Goal: Find specific page/section: Find specific page/section

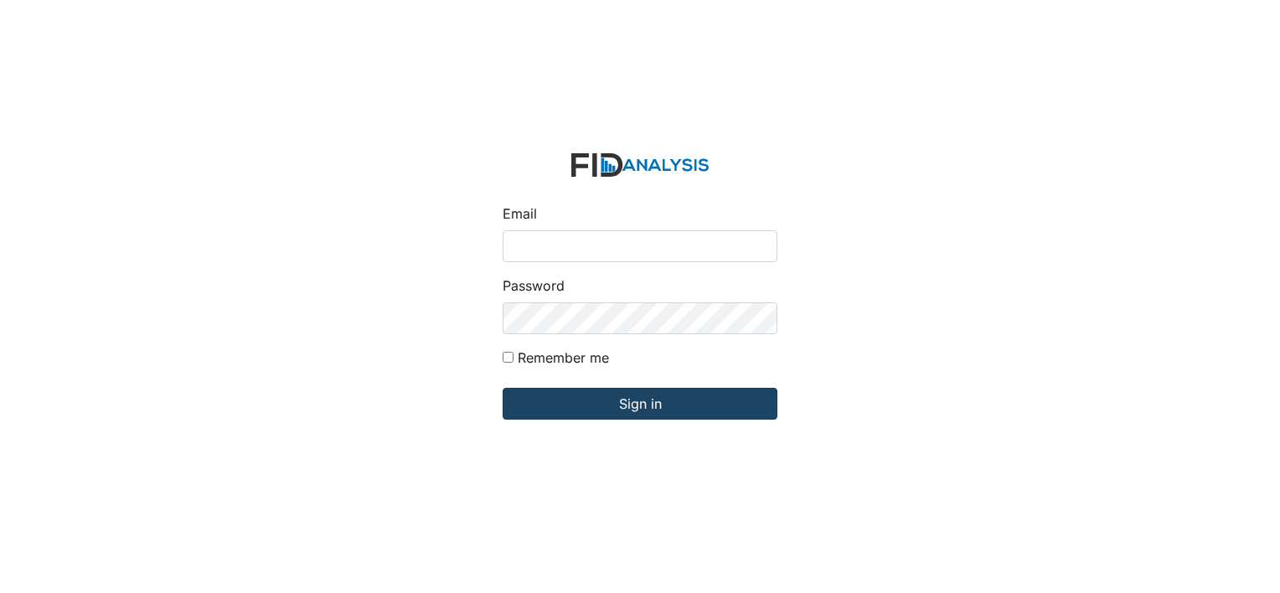
type input "[EMAIL_ADDRESS][DOMAIN_NAME]"
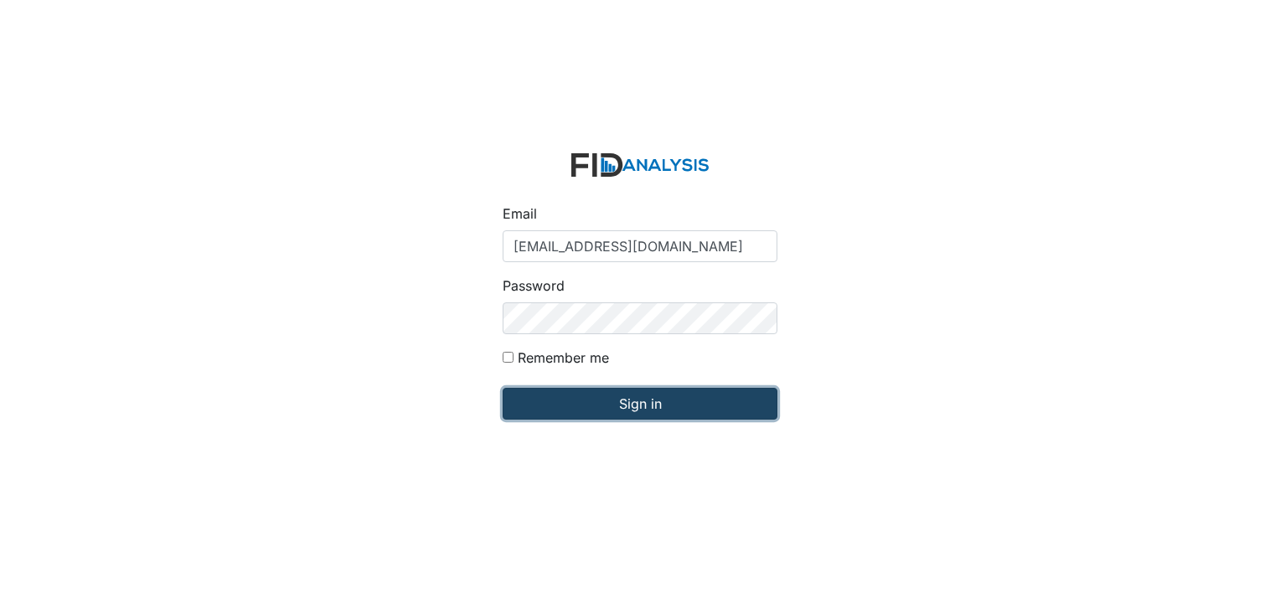
click at [624, 401] on input "Sign in" at bounding box center [640, 404] width 275 height 32
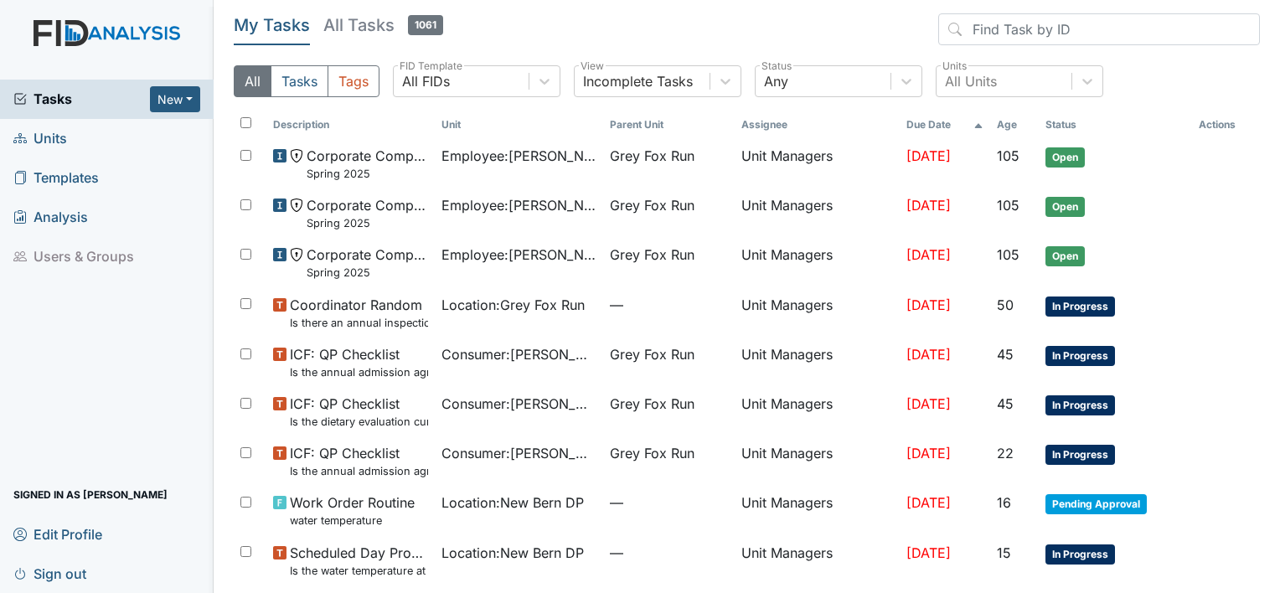
click at [57, 140] on span "Units" at bounding box center [40, 139] width 54 height 26
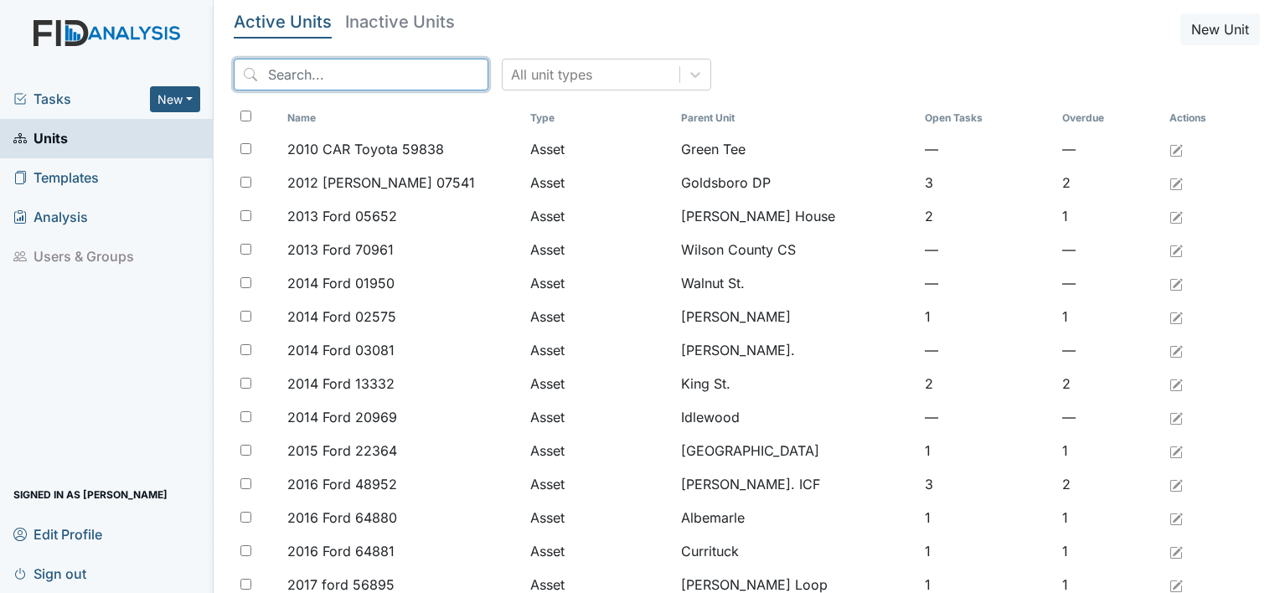
click at [333, 74] on input "search" at bounding box center [361, 75] width 255 height 32
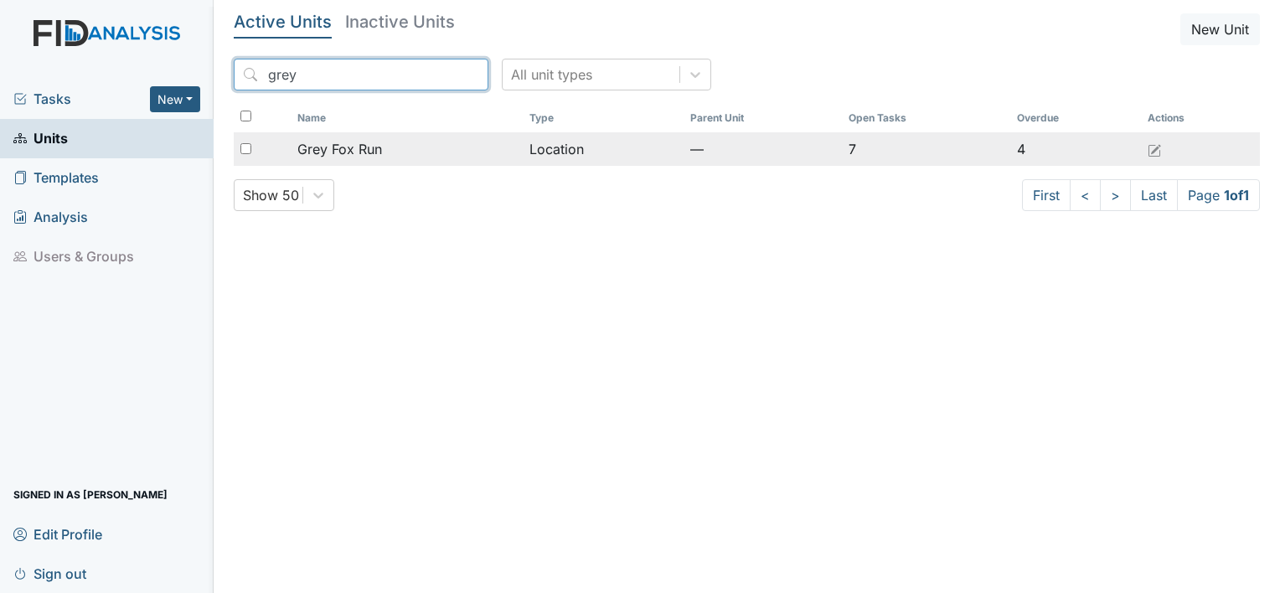
type input "grey"
click at [353, 146] on span "Grey Fox Run" at bounding box center [339, 149] width 85 height 20
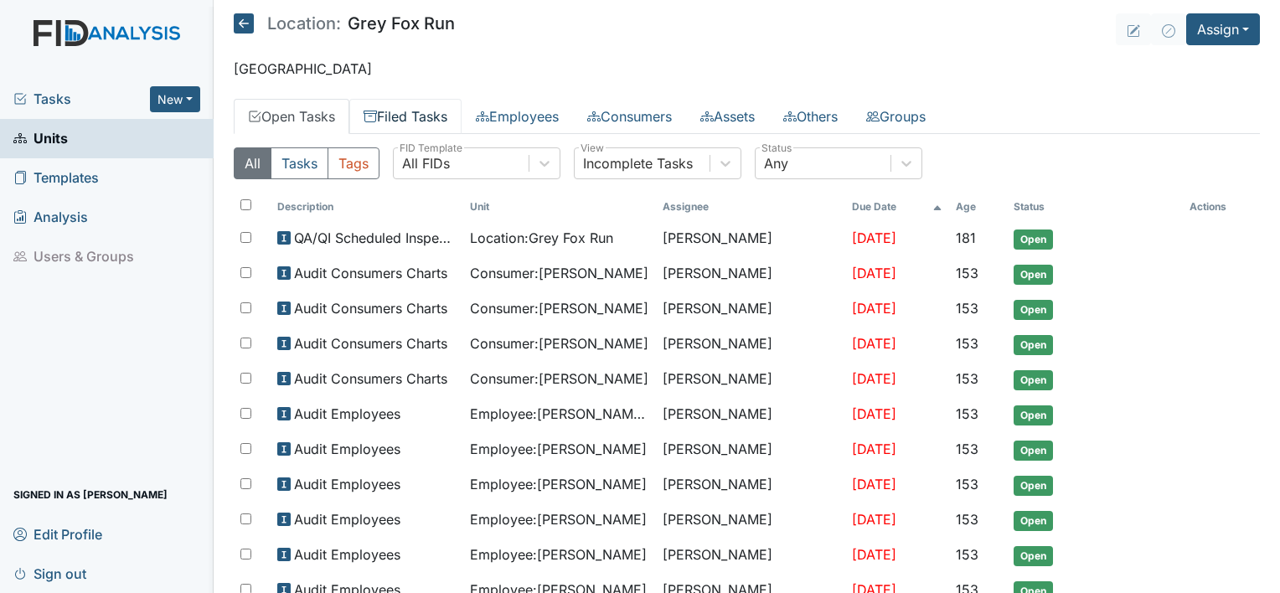
click at [405, 112] on link "Filed Tasks" at bounding box center [405, 116] width 112 height 35
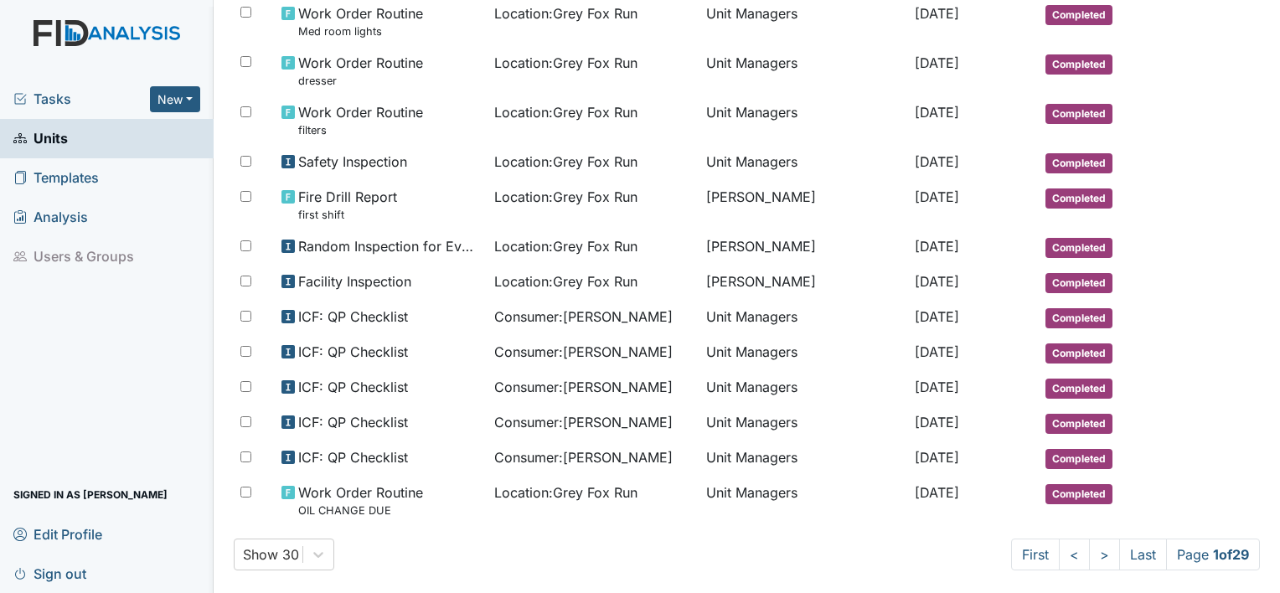
scroll to position [944, 0]
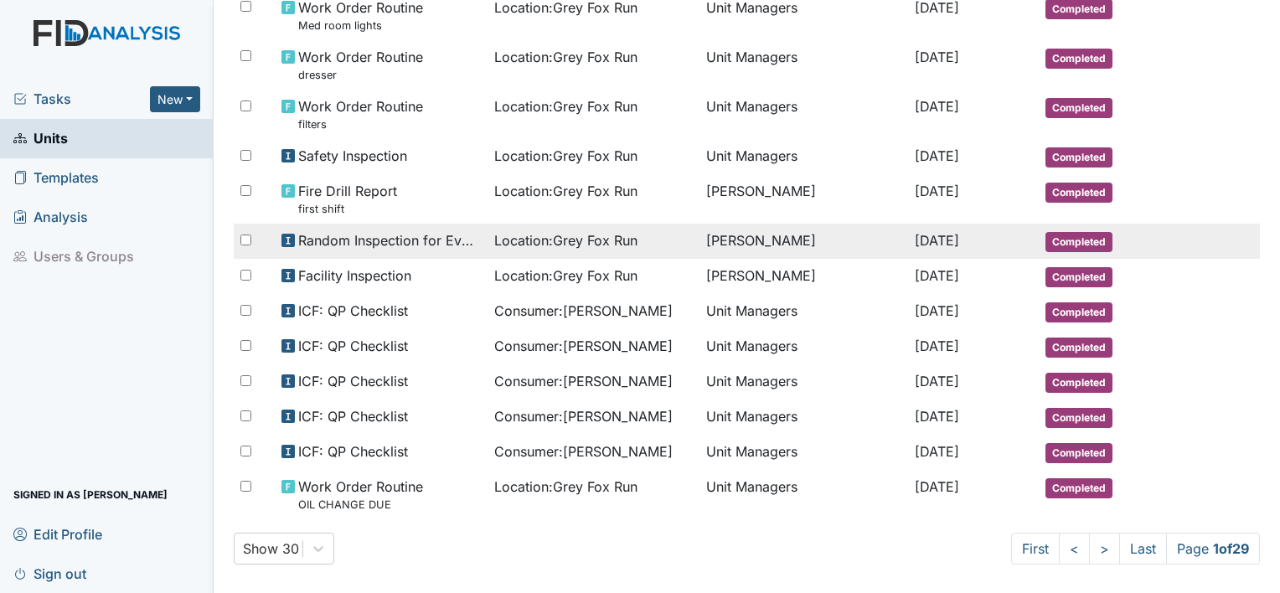
click at [740, 236] on td "Gaetano Cappiello" at bounding box center [803, 241] width 209 height 35
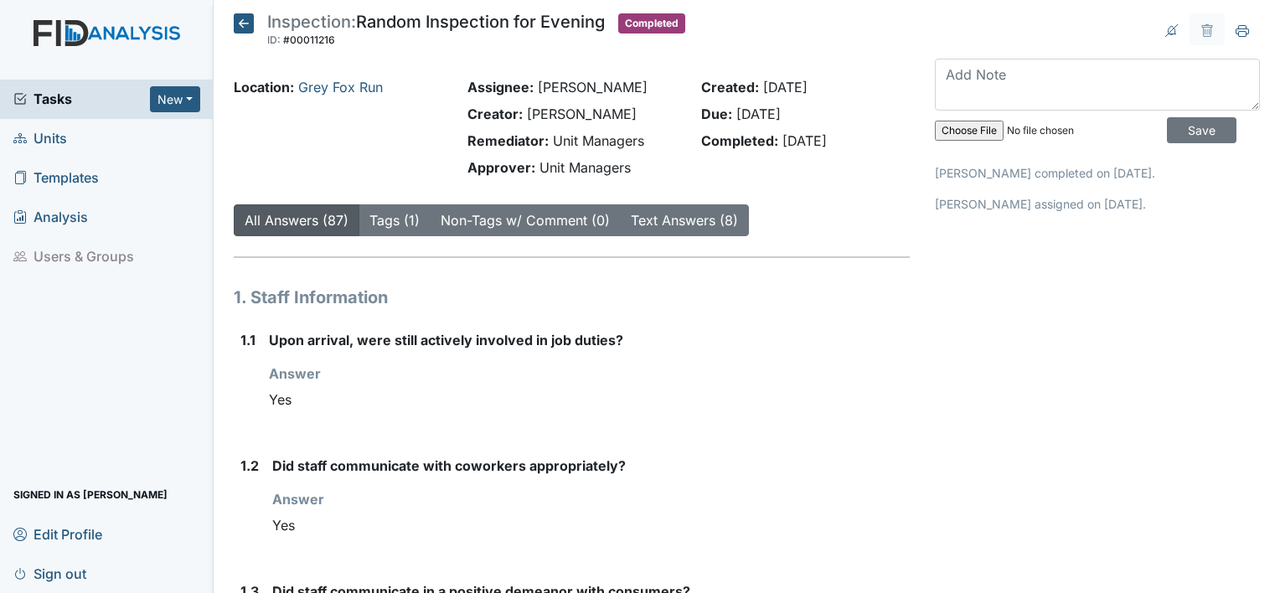
click at [245, 22] on icon at bounding box center [244, 23] width 20 height 20
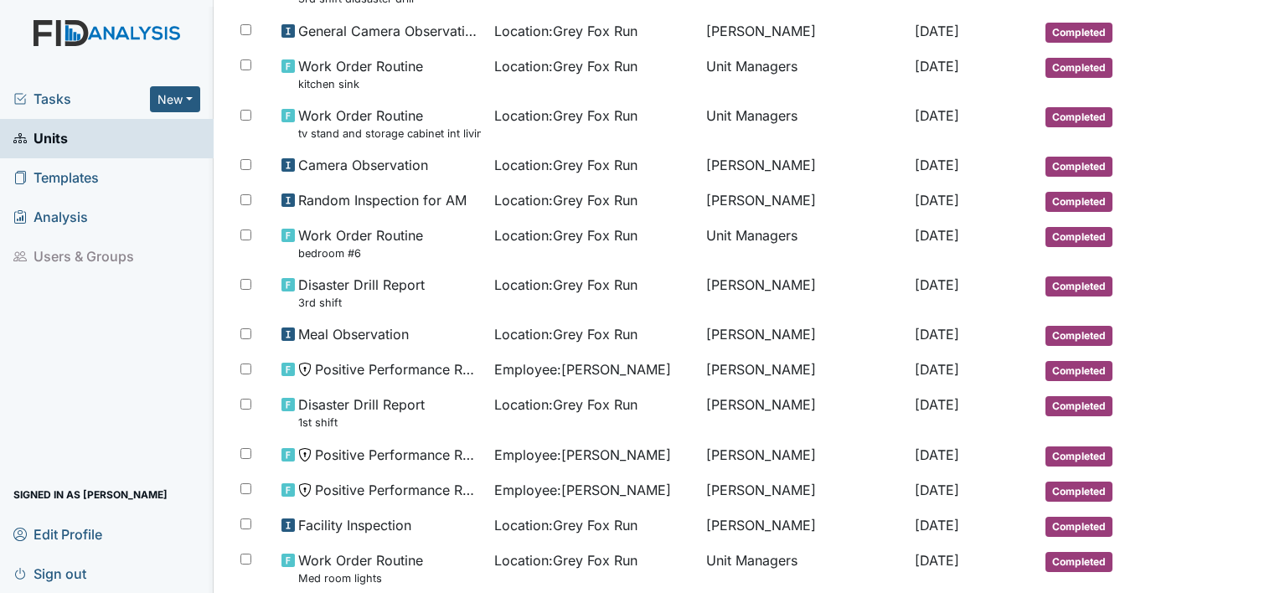
scroll to position [944, 0]
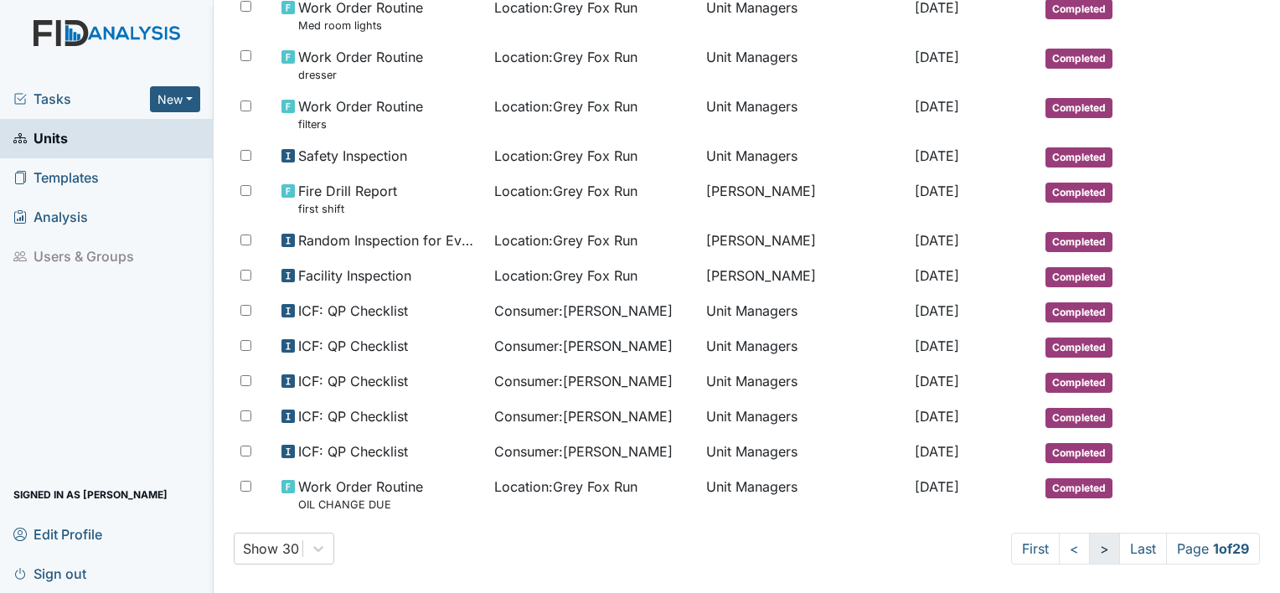
click at [1090, 545] on link ">" at bounding box center [1104, 549] width 31 height 32
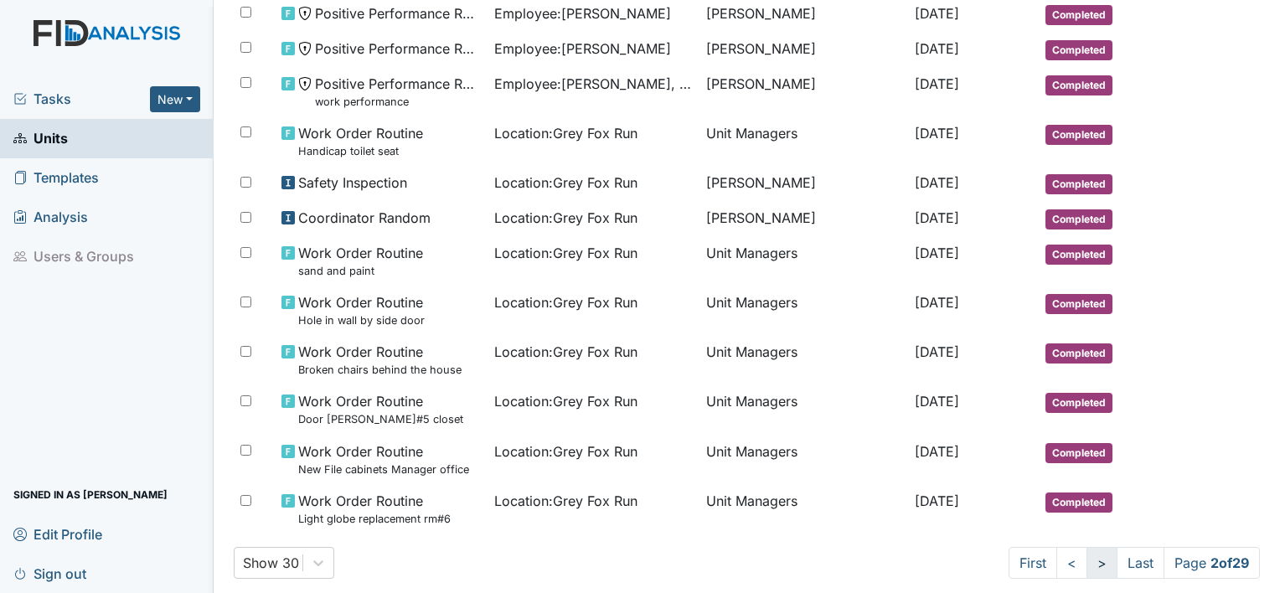
scroll to position [989, 0]
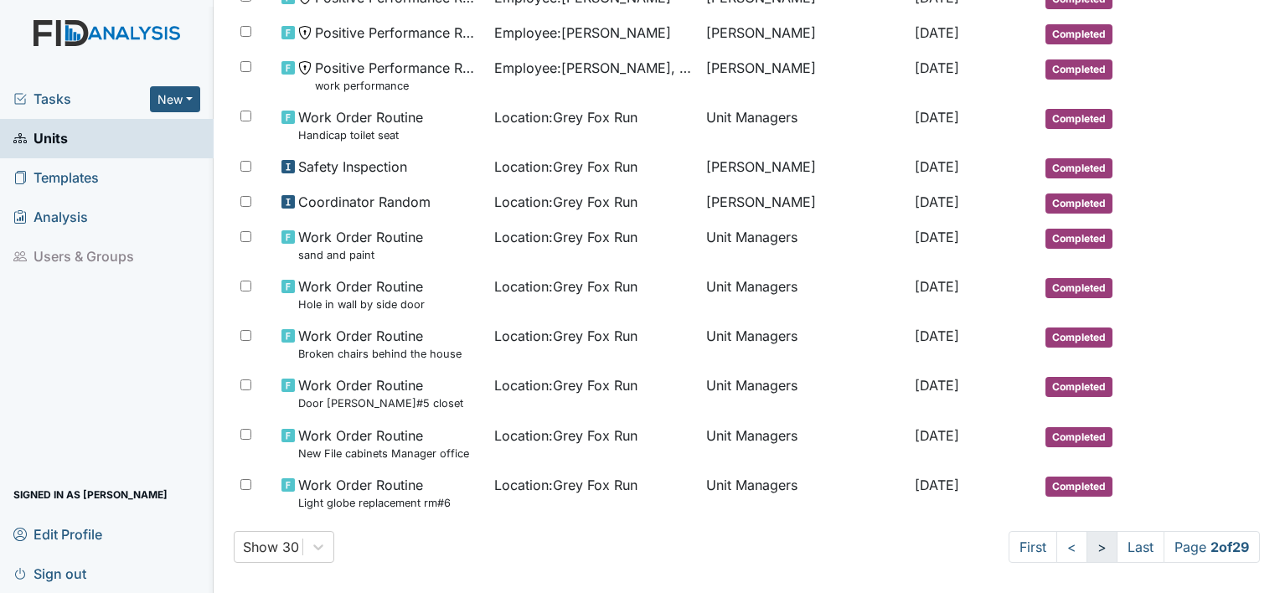
click at [1086, 543] on link ">" at bounding box center [1101, 547] width 31 height 32
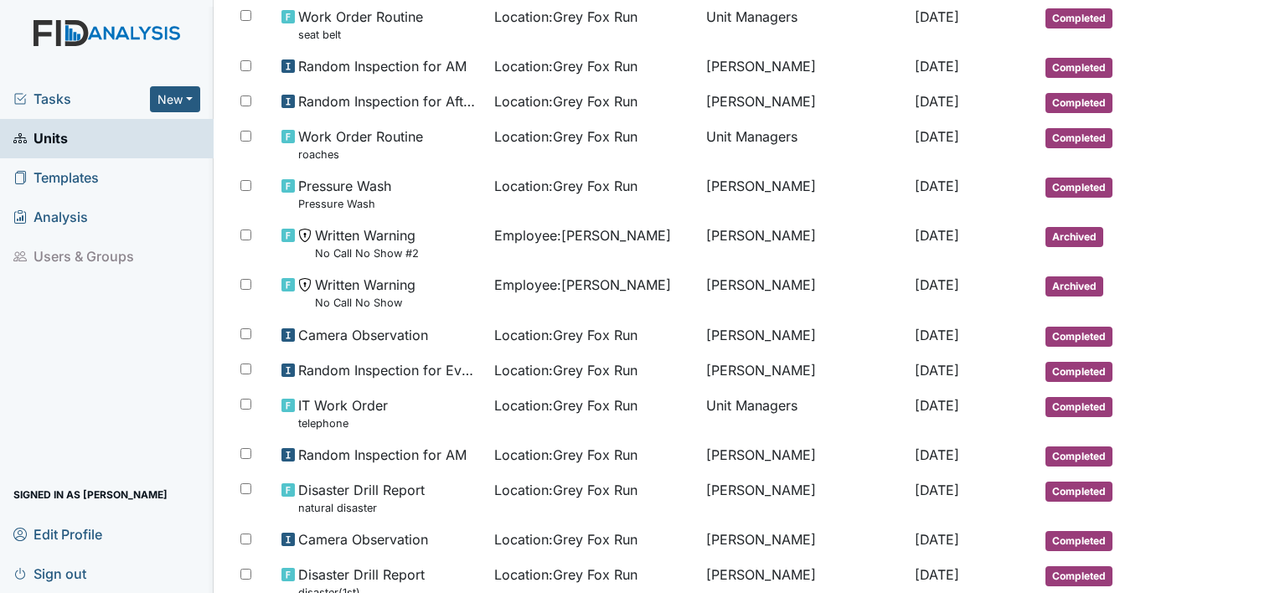
scroll to position [402, 0]
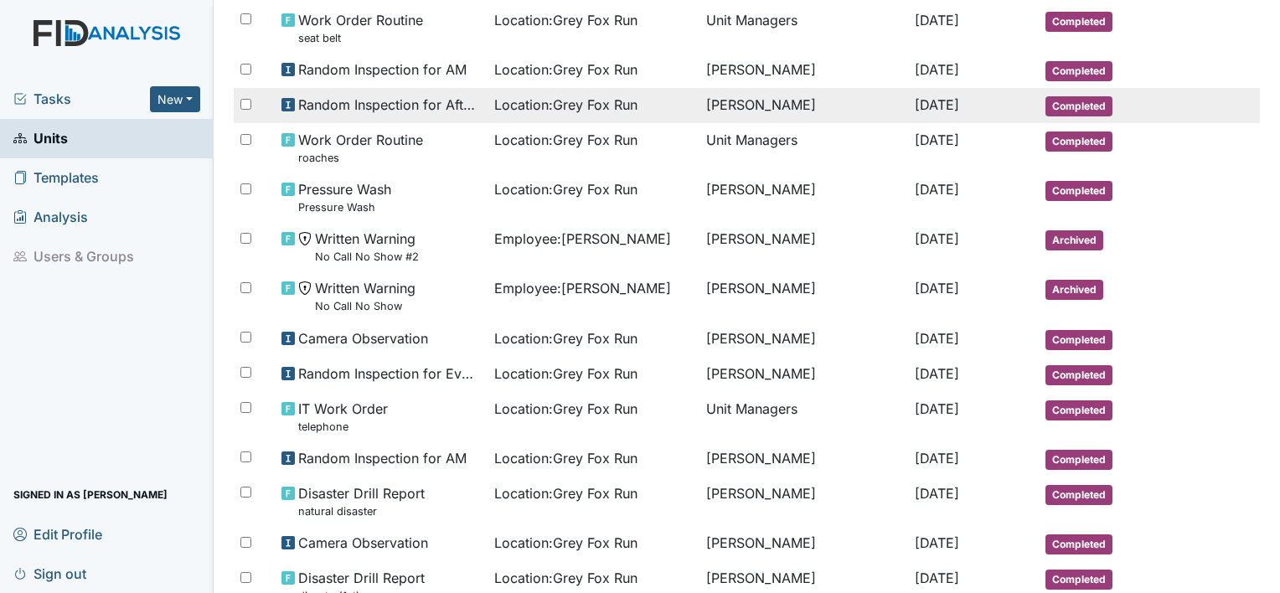
click at [523, 101] on span "Location : Grey Fox Run" at bounding box center [565, 105] width 143 height 20
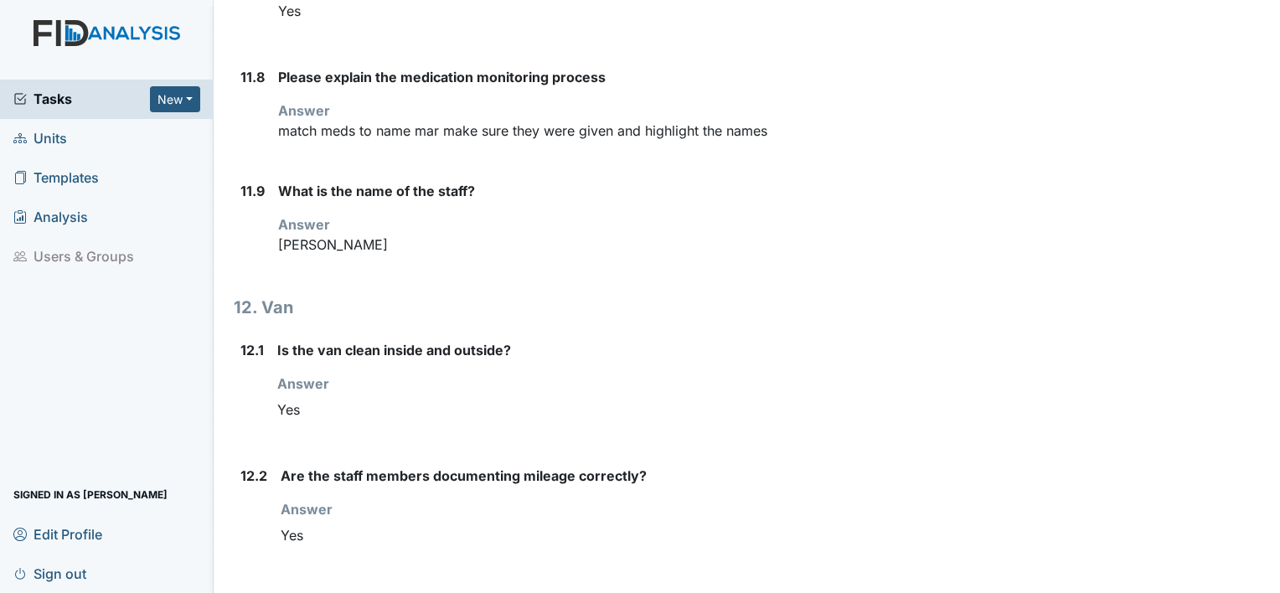
scroll to position [14510, 0]
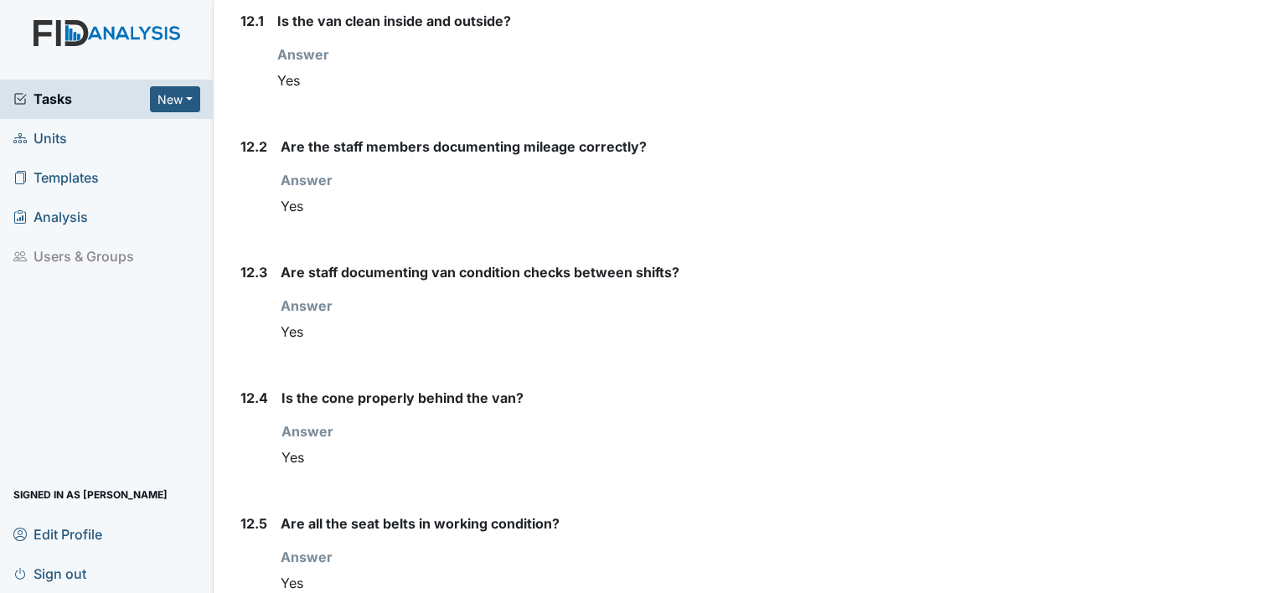
click at [78, 574] on span "Sign out" at bounding box center [49, 573] width 73 height 26
